Goal: Task Accomplishment & Management: Manage account settings

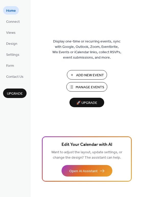
click at [84, 87] on span "Manage Events" at bounding box center [90, 87] width 29 height 5
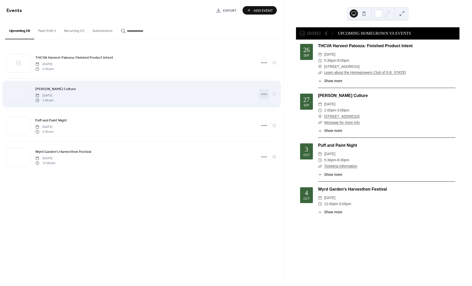
click at [265, 95] on icon at bounding box center [264, 94] width 8 height 8
click at [151, 92] on div "[PERSON_NAME] Culture [DATE] 1:00 pm" at bounding box center [144, 94] width 218 height 16
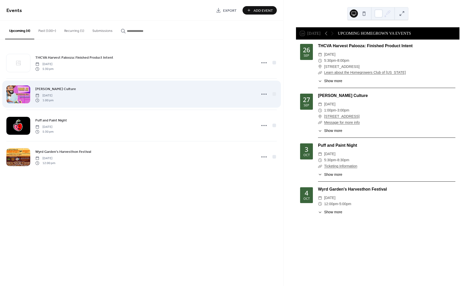
click at [20, 96] on div at bounding box center [18, 95] width 24 height 18
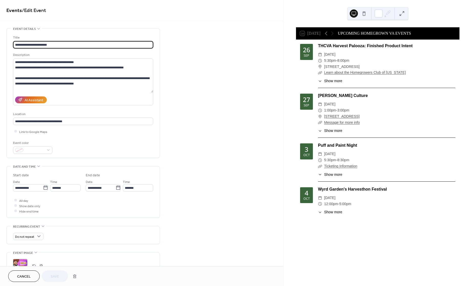
click at [26, 276] on span "Cancel" at bounding box center [24, 276] width 14 height 5
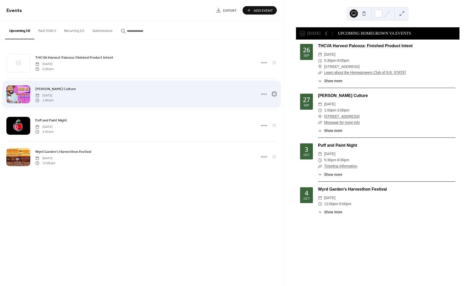
click at [274, 94] on div at bounding box center [274, 94] width 4 height 4
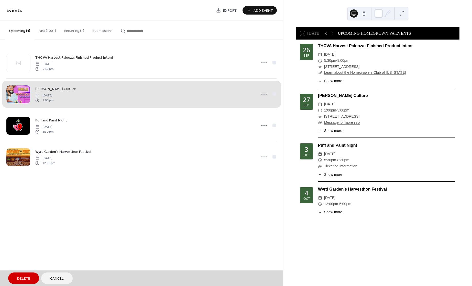
click at [19, 277] on span "Delete" at bounding box center [23, 279] width 13 height 5
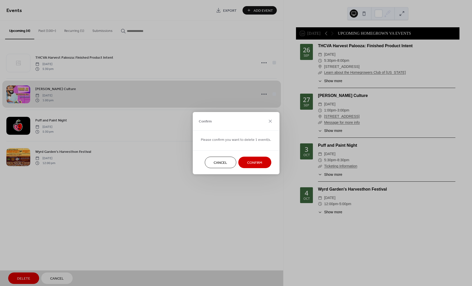
click at [251, 163] on span "Confirm" at bounding box center [254, 162] width 15 height 5
